Goal: Browse casually

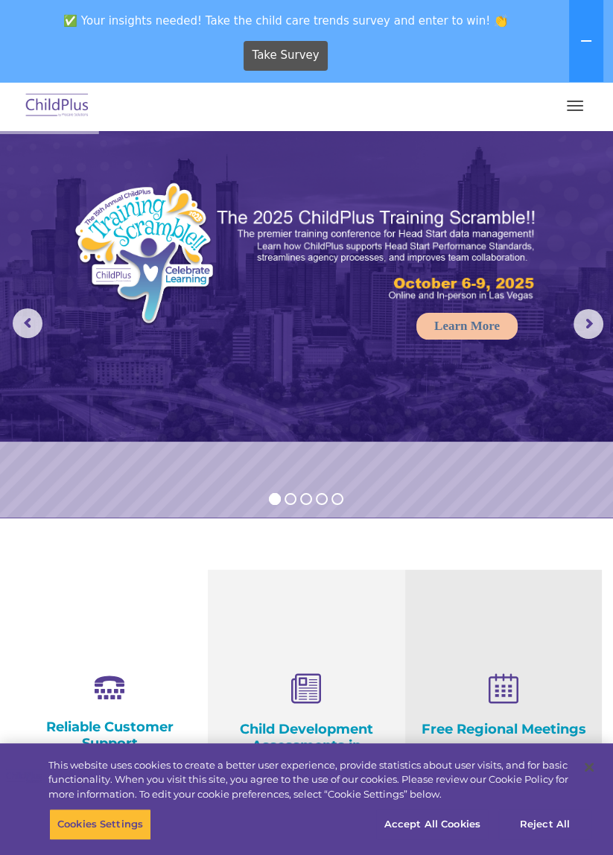
select select "MEDIUM"
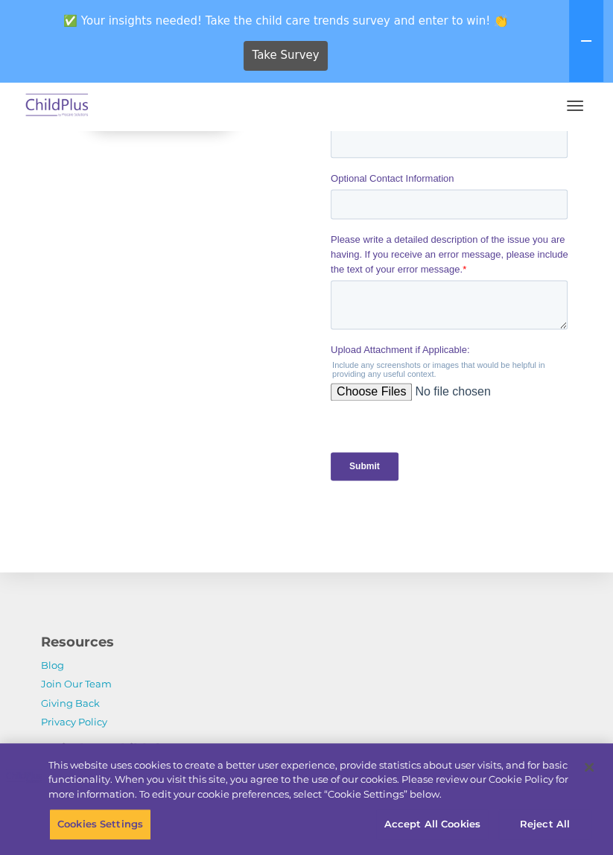
scroll to position [1603, 0]
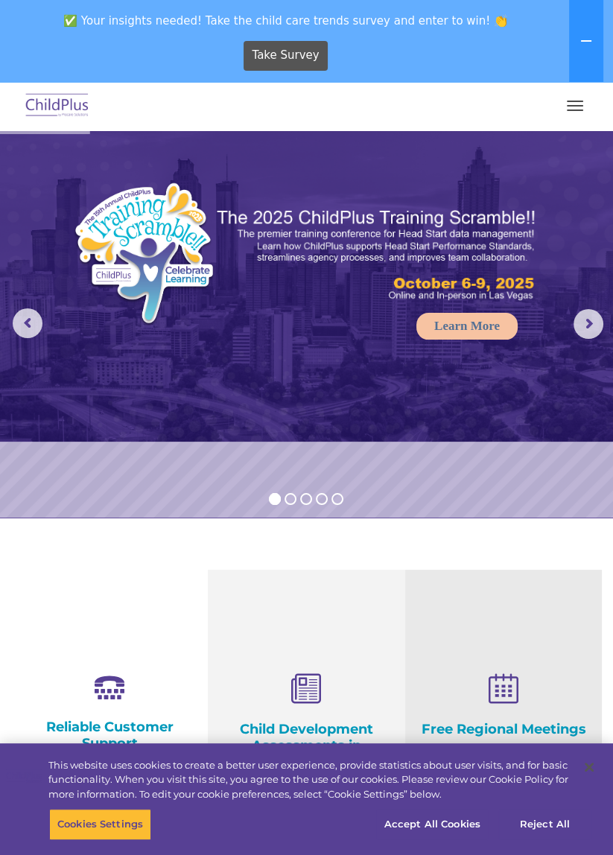
select select "MEDIUM"
click at [37, 320] on rs-arrow at bounding box center [28, 323] width 30 height 30
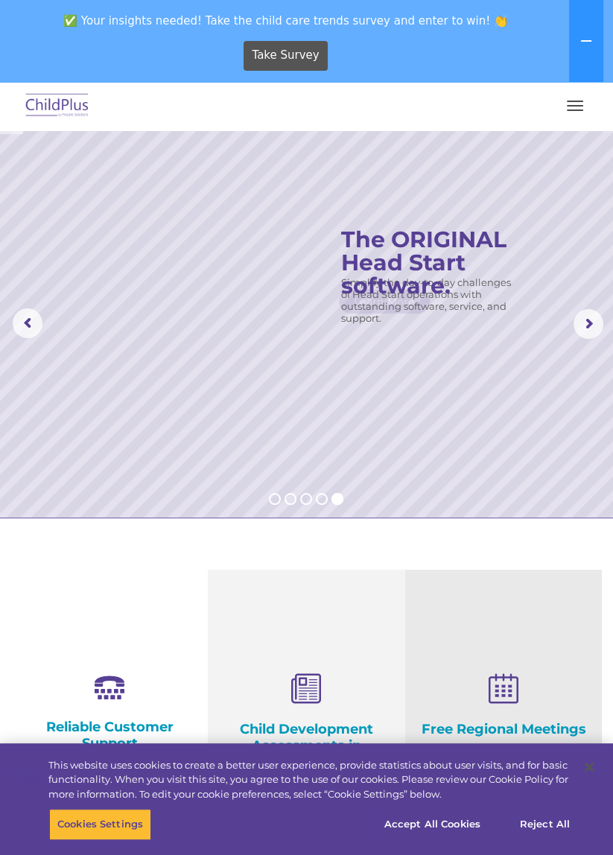
click at [40, 317] on rs-arrow at bounding box center [28, 323] width 30 height 30
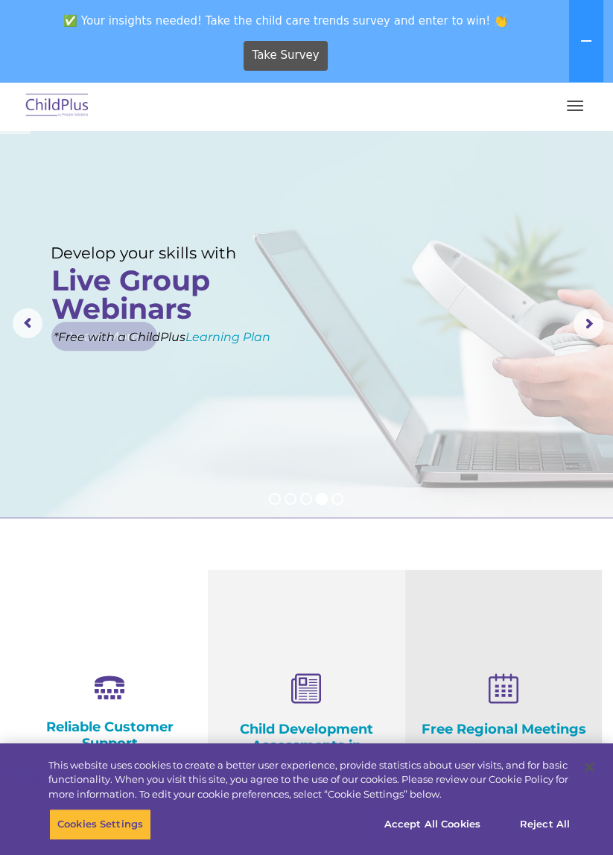
click at [39, 326] on rs-arrow at bounding box center [28, 323] width 30 height 30
